Goal: Find specific page/section: Find specific page/section

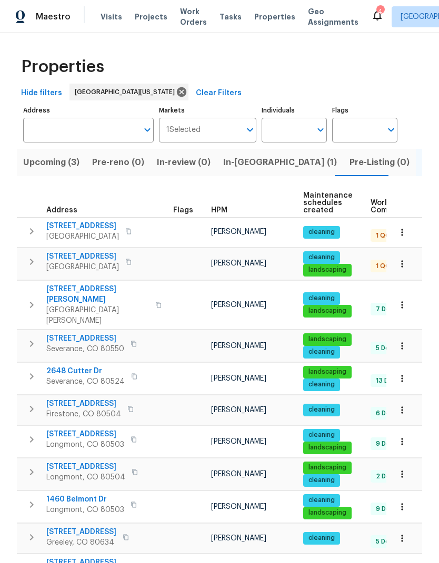
click at [256, 163] on span "In-[GEOGRAPHIC_DATA] (1)" at bounding box center [280, 162] width 114 height 15
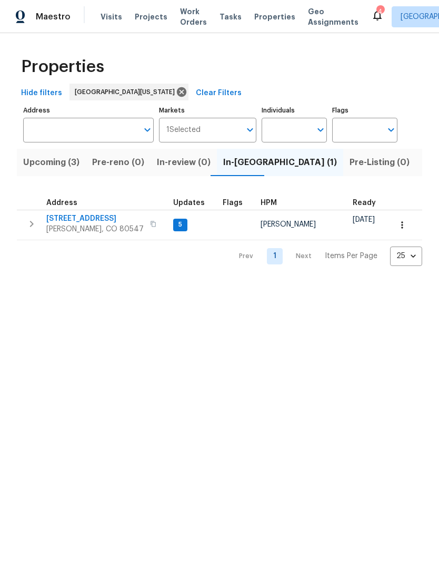
click at [147, 223] on button "button" at bounding box center [153, 224] width 13 height 15
click at [150, 221] on icon "button" at bounding box center [153, 224] width 6 height 6
click at [147, 217] on button "button" at bounding box center [153, 224] width 13 height 15
click at [150, 227] on icon "button" at bounding box center [153, 224] width 6 height 6
click at [150, 226] on icon "button" at bounding box center [153, 224] width 6 height 6
